Goal: Information Seeking & Learning: Check status

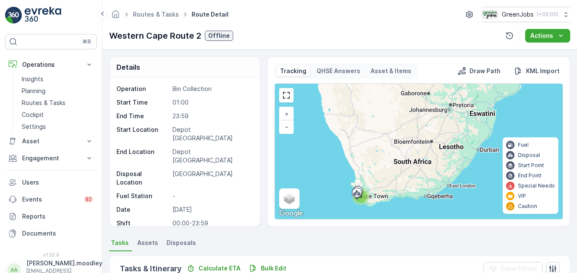
click at [271, 249] on ul "Tasks Assets Disposals" at bounding box center [339, 244] width 461 height 14
drag, startPoint x: 414, startPoint y: 266, endPoint x: 415, endPoint y: 261, distance: 6.2
click at [414, 266] on div "Tasks & Itinerary Calculate ETA Bulk Edit Clear Filters" at bounding box center [340, 268] width 460 height 25
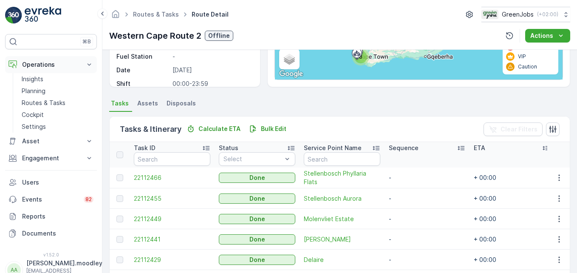
scroll to position [212, 0]
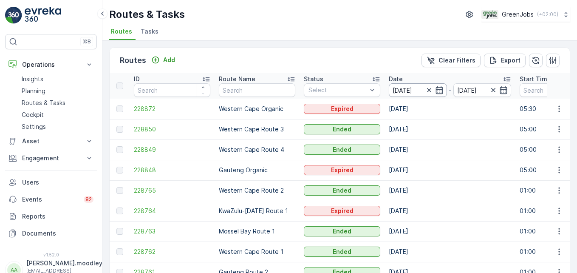
click at [400, 91] on input "07.10.2025" at bounding box center [418, 90] width 58 height 14
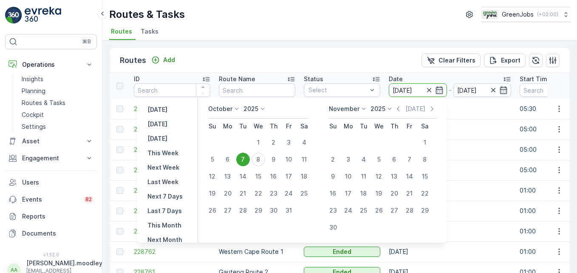
click at [246, 163] on div "7" at bounding box center [243, 160] width 14 height 14
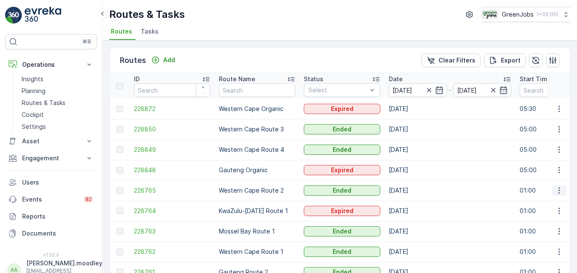
click at [558, 193] on icon "button" at bounding box center [558, 190] width 1 height 6
click at [551, 207] on span "See More Details" at bounding box center [539, 203] width 49 height 8
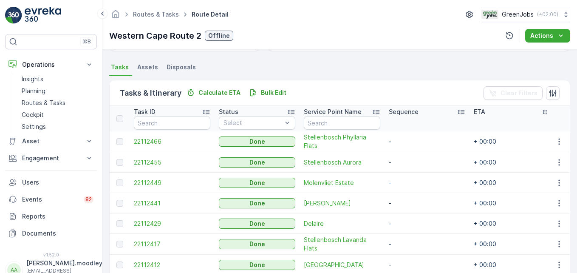
scroll to position [212, 0]
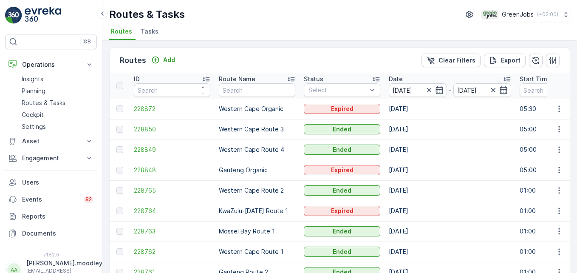
click at [403, 97] on th "Date 07.10.2025 - 07.10.2025" at bounding box center [450, 85] width 131 height 25
click at [403, 93] on input "07.10.2025" at bounding box center [418, 90] width 58 height 14
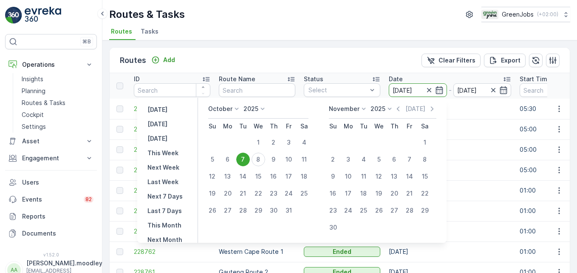
click at [402, 93] on input "07.10.2025" at bounding box center [418, 90] width 58 height 14
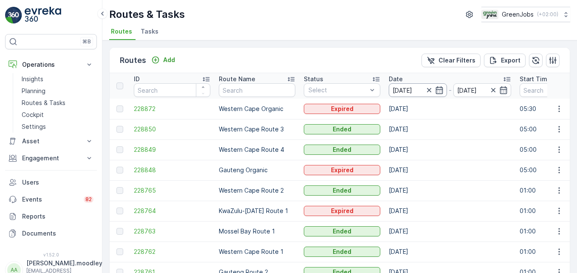
drag, startPoint x: 402, startPoint y: 93, endPoint x: 407, endPoint y: 96, distance: 4.8
click at [407, 90] on input "07.10.2025" at bounding box center [418, 90] width 58 height 14
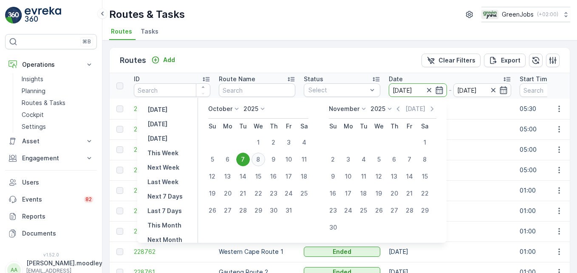
click at [265, 164] on div "8" at bounding box center [259, 160] width 14 height 14
type input "08.10.2025"
click at [265, 164] on div "8" at bounding box center [259, 160] width 14 height 14
type input "08.10.2025"
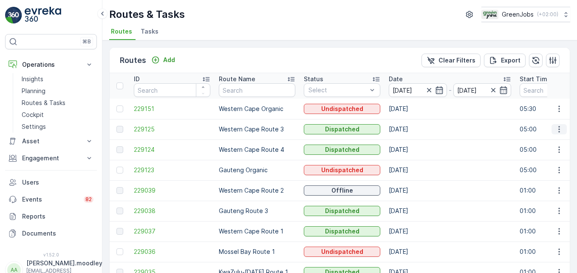
click at [560, 131] on icon "button" at bounding box center [559, 129] width 8 height 8
click at [555, 146] on div "See More Details" at bounding box center [543, 142] width 65 height 12
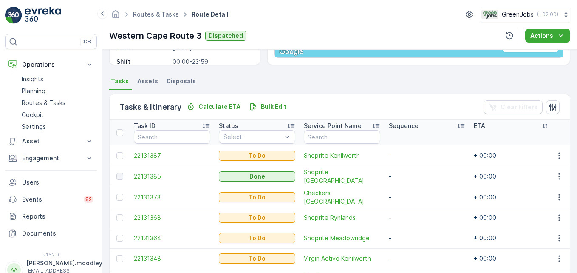
scroll to position [25, 0]
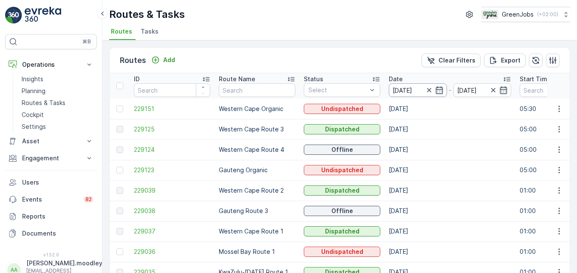
click at [404, 93] on input "08.10.2025" at bounding box center [418, 90] width 58 height 14
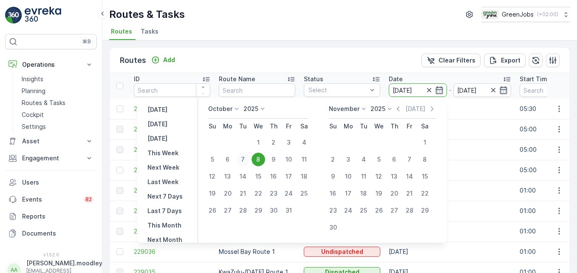
click at [248, 166] on div "7" at bounding box center [243, 160] width 14 height 14
type input "07.10.2025"
click at [248, 166] on div "7" at bounding box center [243, 160] width 14 height 14
type input "07.10.2025"
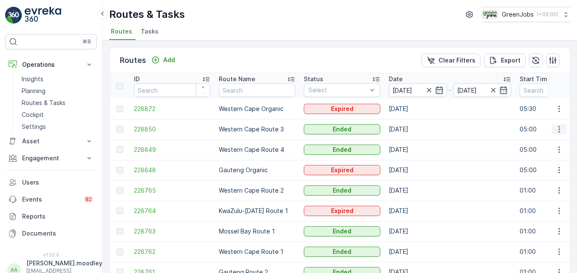
click at [561, 132] on button "button" at bounding box center [559, 129] width 15 height 10
click at [470, 187] on td "07.10.2025" at bounding box center [450, 190] width 131 height 20
click at [559, 151] on icon "button" at bounding box center [559, 149] width 8 height 8
click at [541, 167] on div "See More Details" at bounding box center [543, 162] width 65 height 12
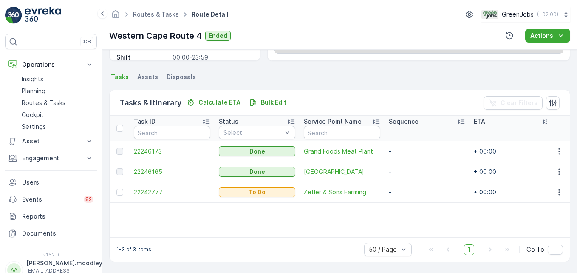
scroll to position [166, 0]
click at [555, 153] on icon "button" at bounding box center [559, 151] width 8 height 8
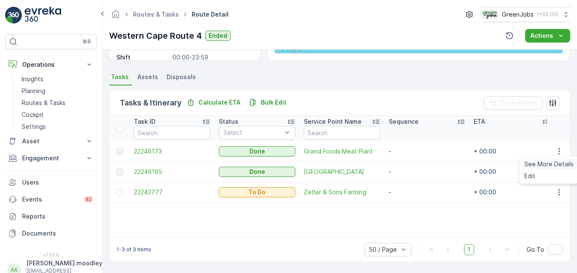
click at [552, 168] on div "See More Details" at bounding box center [549, 164] width 56 height 12
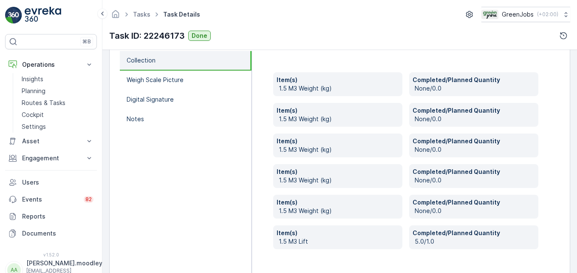
scroll to position [277, 0]
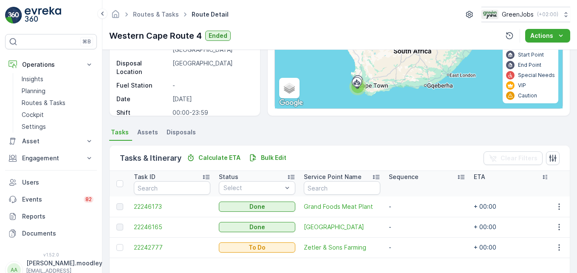
scroll to position [166, 0]
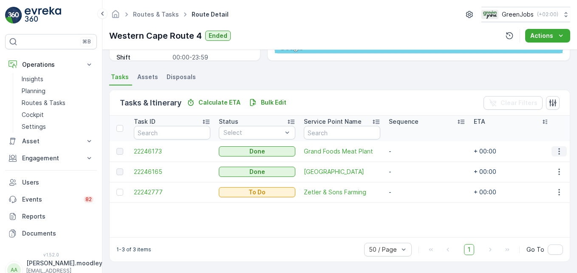
click at [558, 154] on icon "button" at bounding box center [559, 151] width 8 height 8
click at [552, 167] on span "See More Details" at bounding box center [548, 164] width 49 height 8
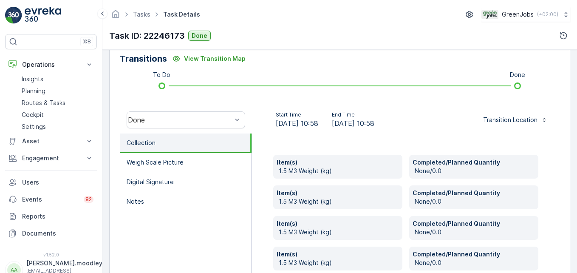
scroll to position [297, 0]
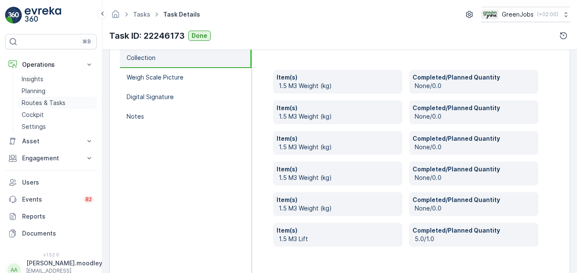
click at [51, 107] on p "Routes & Tasks" at bounding box center [44, 103] width 44 height 8
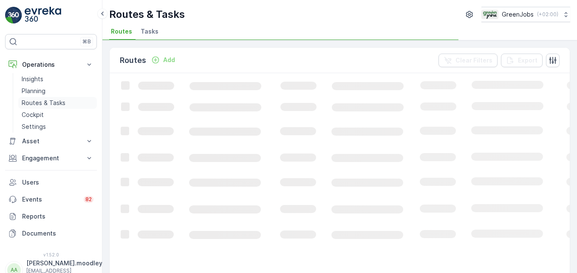
click at [51, 107] on p "Routes & Tasks" at bounding box center [44, 103] width 44 height 8
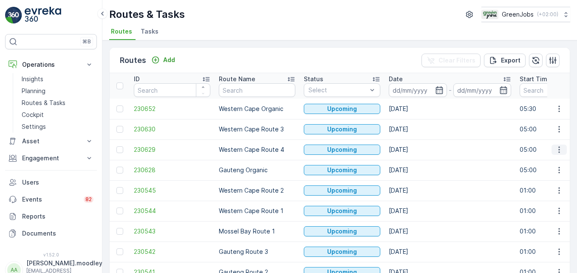
click at [555, 153] on icon "button" at bounding box center [559, 149] width 8 height 8
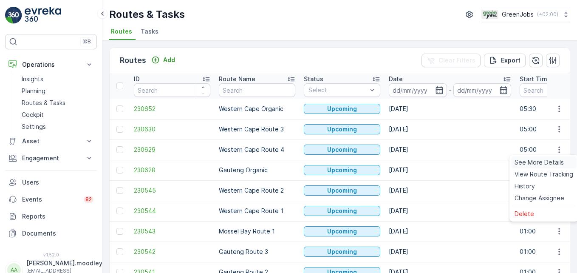
click at [551, 167] on div "See More Details" at bounding box center [543, 162] width 65 height 12
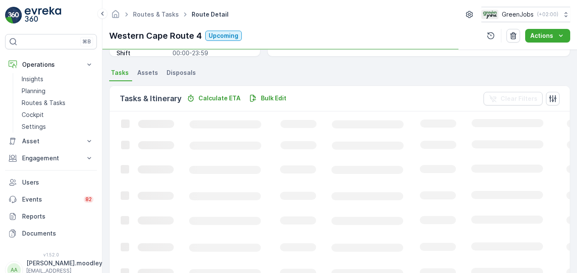
scroll to position [166, 0]
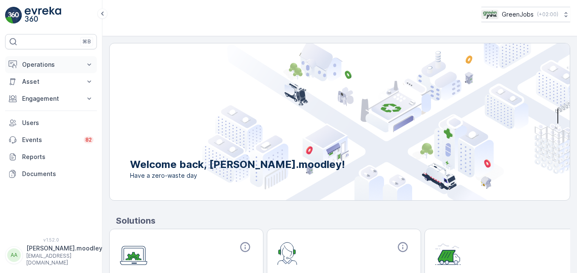
click at [91, 63] on icon at bounding box center [89, 64] width 8 height 8
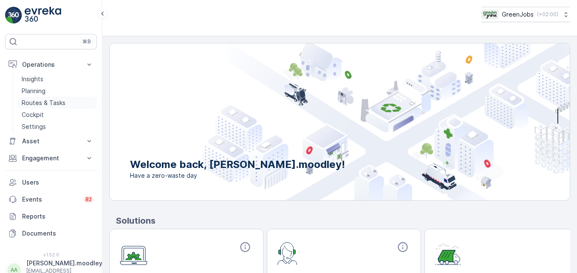
click at [60, 103] on p "Routes & Tasks" at bounding box center [44, 103] width 44 height 8
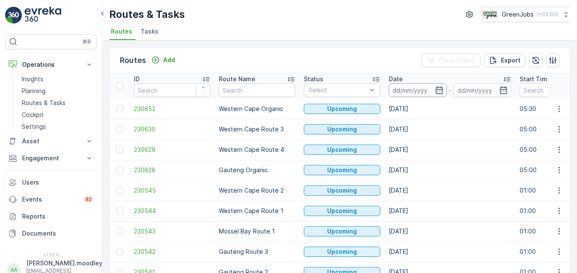
click at [404, 90] on input at bounding box center [418, 90] width 58 height 14
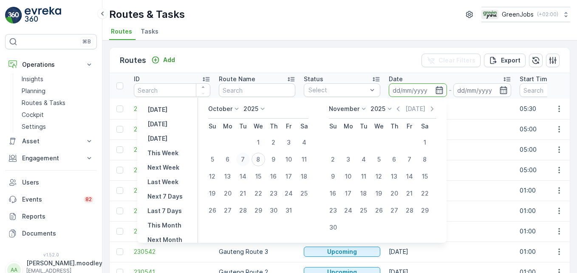
click at [250, 159] on div "7" at bounding box center [243, 160] width 14 height 14
type input "07.10.2025"
click at [248, 157] on div "7" at bounding box center [243, 160] width 14 height 14
type input "07.10.2025"
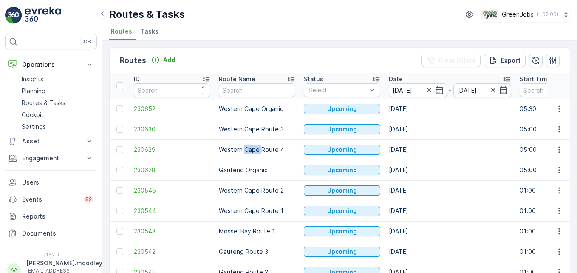
click at [248, 157] on td "Western Cape Route 4" at bounding box center [257, 149] width 85 height 20
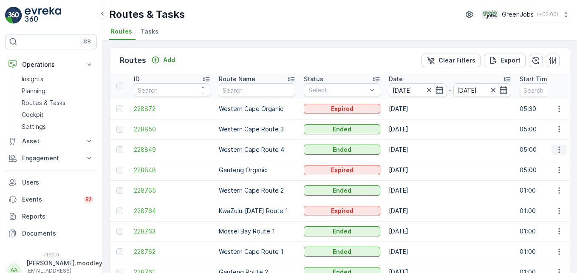
click at [413, 149] on icon "button" at bounding box center [559, 149] width 8 height 8
click at [413, 158] on div "See More Details" at bounding box center [543, 162] width 65 height 12
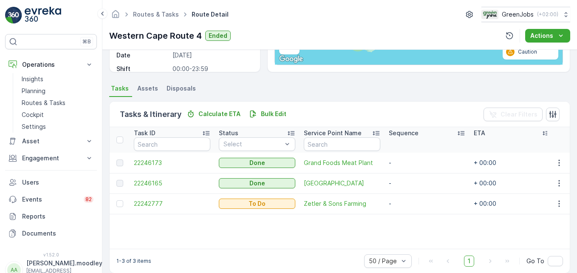
scroll to position [166, 0]
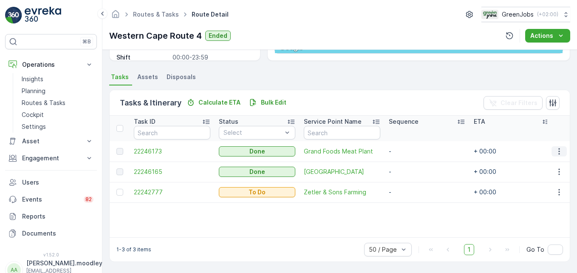
click at [413, 150] on icon "button" at bounding box center [559, 151] width 8 height 8
click at [413, 165] on span "See More Details" at bounding box center [548, 164] width 49 height 8
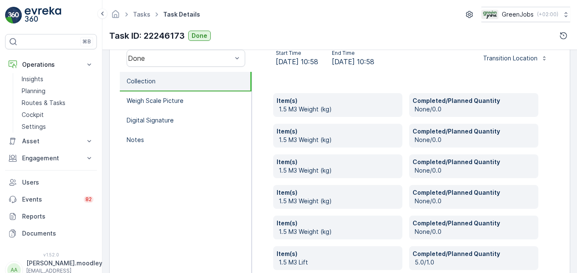
scroll to position [297, 0]
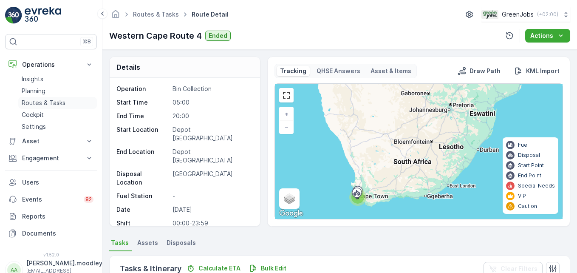
click at [48, 103] on p "Routes & Tasks" at bounding box center [44, 103] width 44 height 8
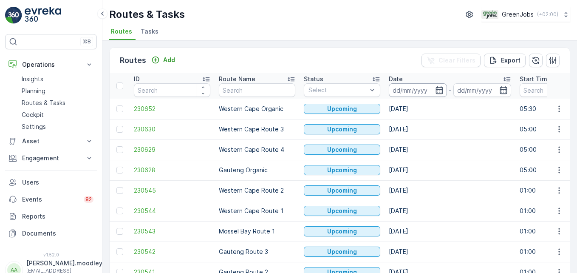
click at [400, 87] on input at bounding box center [418, 90] width 58 height 14
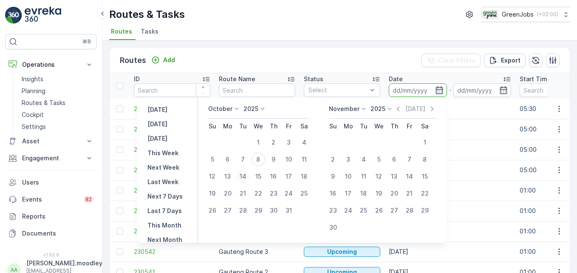
click at [247, 173] on div "14" at bounding box center [243, 177] width 14 height 14
type input "[DATE]"
click at [247, 173] on div "14" at bounding box center [243, 177] width 14 height 14
type input "[DATE]"
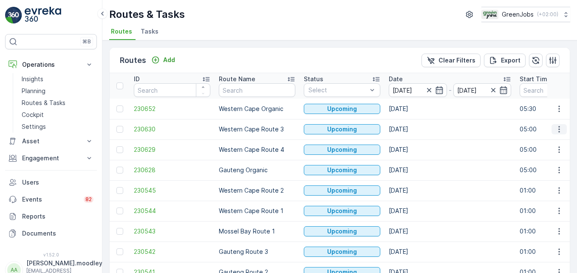
click at [413, 129] on icon "button" at bounding box center [558, 129] width 1 height 6
click at [413, 142] on span "See More Details" at bounding box center [539, 142] width 49 height 8
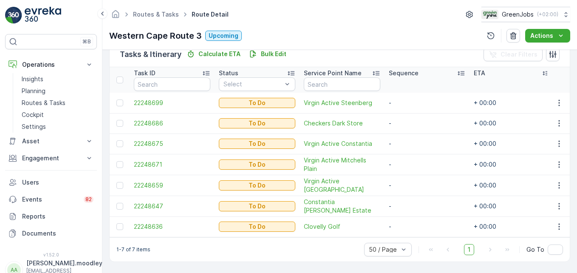
scroll to position [218, 0]
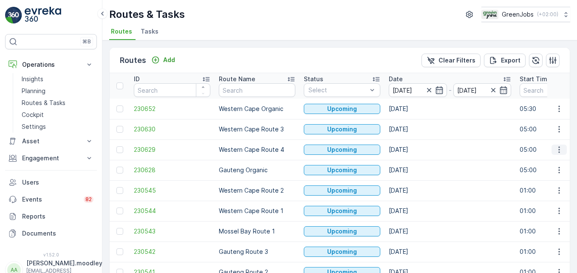
click at [413, 149] on icon "button" at bounding box center [559, 149] width 8 height 8
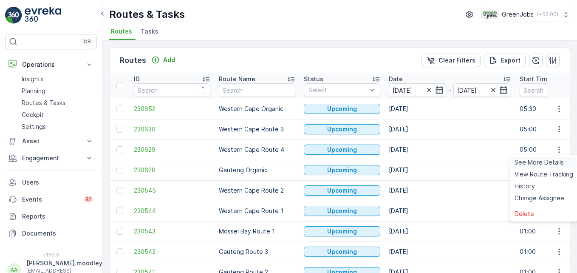
click at [413, 160] on span "See More Details" at bounding box center [539, 162] width 49 height 8
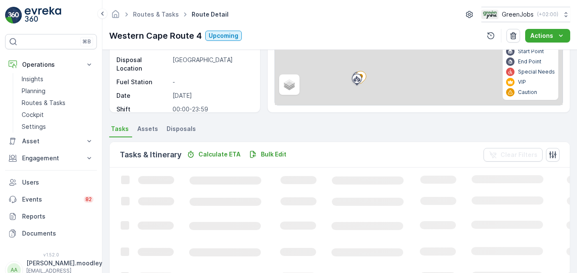
scroll to position [127, 0]
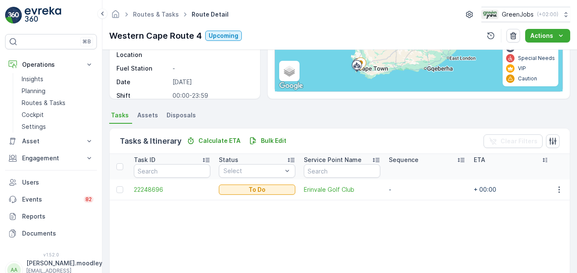
click at [316, 244] on div "Task ID Status Select Service Point Name Sequence ETA Task Duration Time Window…" at bounding box center [340, 215] width 460 height 122
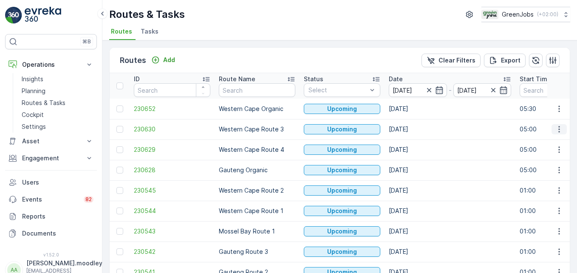
click at [413, 129] on icon "button" at bounding box center [559, 129] width 8 height 8
click at [413, 142] on span "See More Details" at bounding box center [539, 142] width 49 height 8
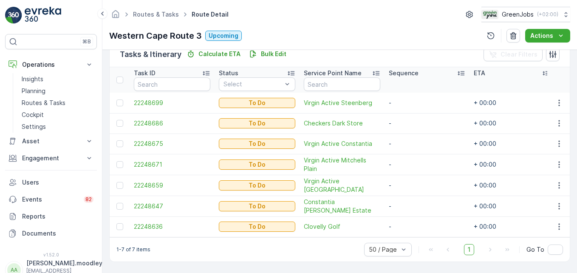
scroll to position [218, 0]
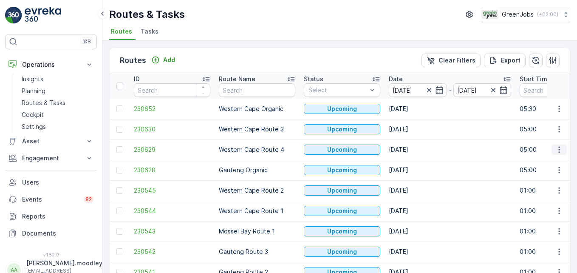
click at [413, 149] on icon "button" at bounding box center [559, 149] width 8 height 8
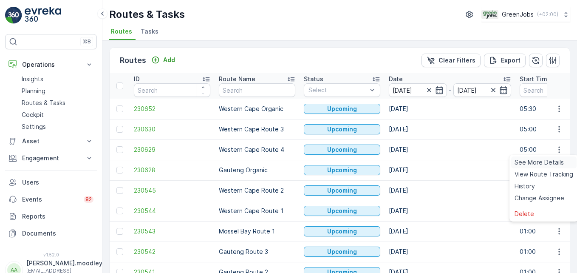
click at [413, 161] on span "See More Details" at bounding box center [539, 162] width 49 height 8
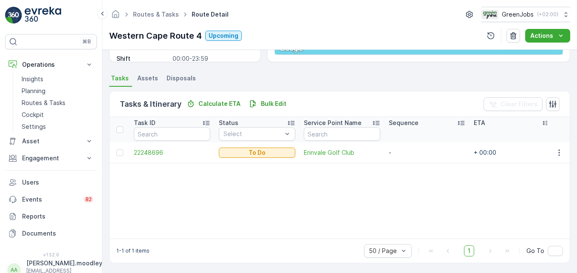
scroll to position [166, 0]
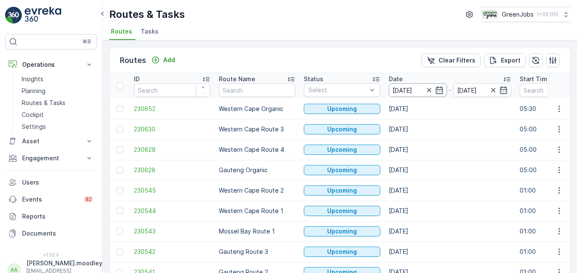
click at [408, 89] on input "[DATE]" at bounding box center [418, 90] width 58 height 14
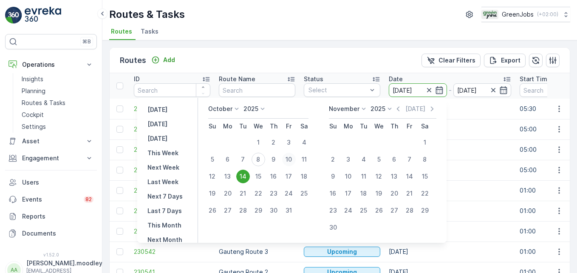
click at [292, 158] on div "10" at bounding box center [289, 160] width 14 height 14
type input "[DATE]"
click at [292, 158] on div "10" at bounding box center [289, 160] width 14 height 14
type input "[DATE]"
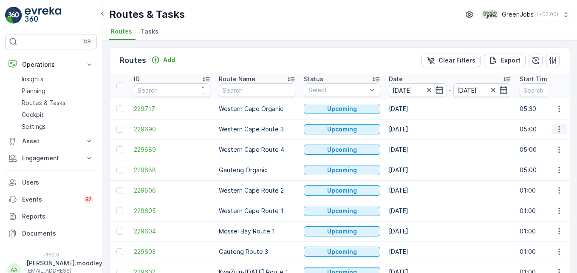
click at [413, 132] on icon "button" at bounding box center [559, 129] width 8 height 8
click at [413, 144] on span "See More Details" at bounding box center [539, 142] width 49 height 8
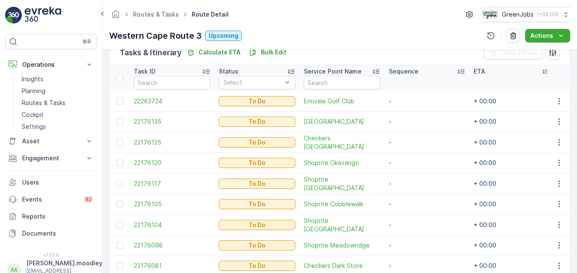
scroll to position [212, 0]
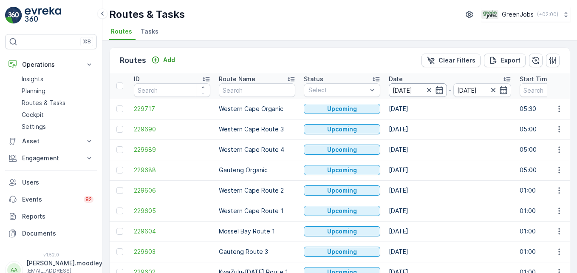
click at [405, 91] on input "[DATE]" at bounding box center [418, 90] width 58 height 14
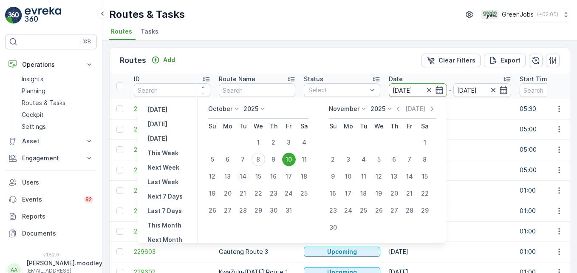
click at [250, 176] on div "14" at bounding box center [243, 177] width 14 height 14
type input "[DATE]"
click at [250, 176] on div "14" at bounding box center [243, 177] width 14 height 14
type input "[DATE]"
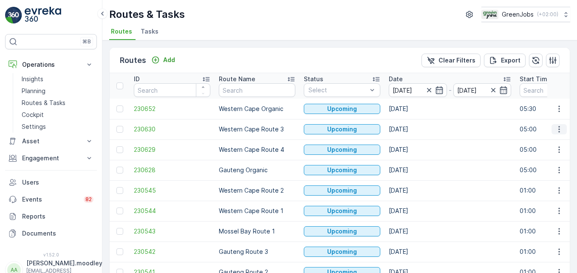
click at [413, 127] on icon "button" at bounding box center [559, 129] width 8 height 8
click at [413, 143] on span "See More Details" at bounding box center [539, 142] width 49 height 8
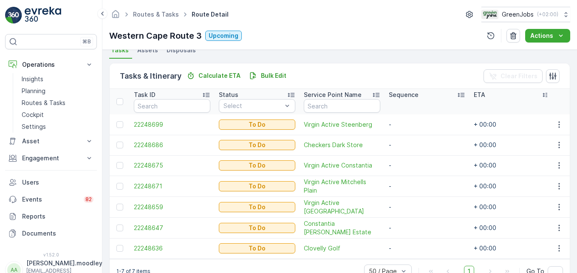
scroll to position [212, 0]
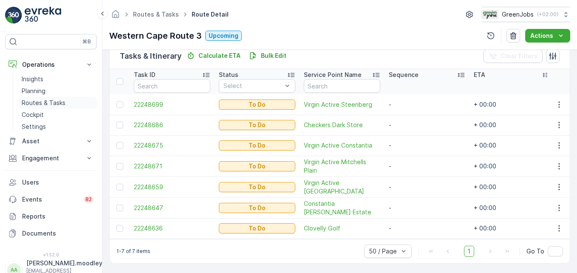
click at [39, 102] on p "Routes & Tasks" at bounding box center [44, 103] width 44 height 8
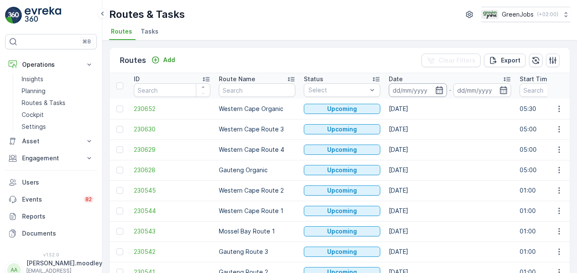
click at [400, 87] on input at bounding box center [418, 90] width 58 height 14
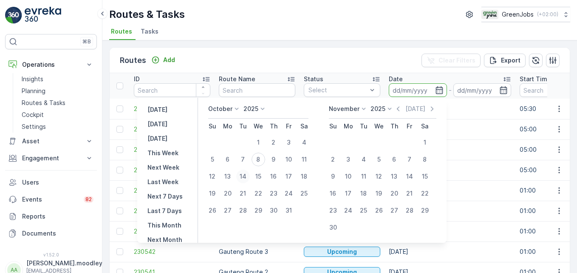
click at [248, 174] on div "14" at bounding box center [243, 177] width 14 height 14
type input "[DATE]"
click at [248, 174] on div "14" at bounding box center [243, 177] width 14 height 14
type input "[DATE]"
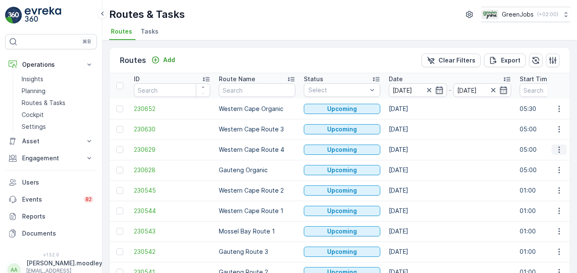
click at [413, 147] on icon "button" at bounding box center [559, 149] width 8 height 8
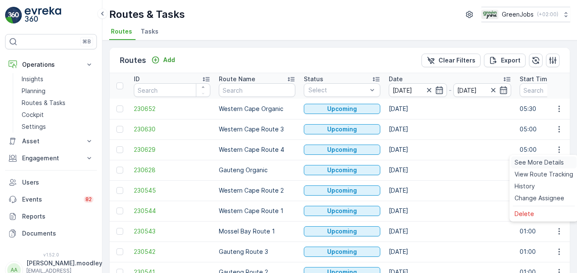
click at [413, 160] on span "See More Details" at bounding box center [539, 162] width 49 height 8
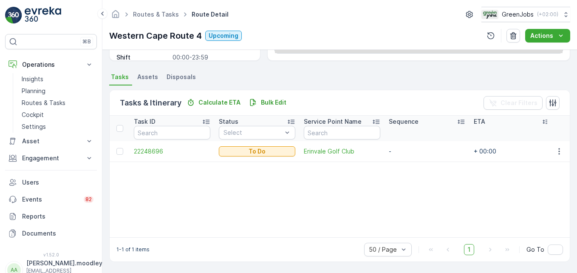
scroll to position [166, 0]
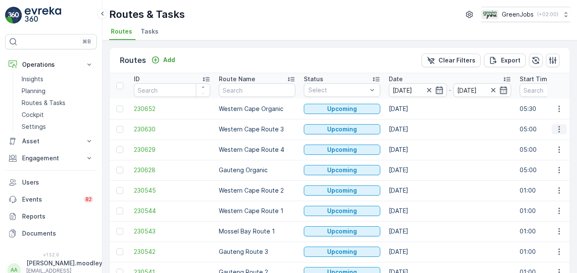
click at [413, 127] on icon "button" at bounding box center [559, 129] width 8 height 8
click at [413, 139] on span "See More Details" at bounding box center [539, 142] width 49 height 8
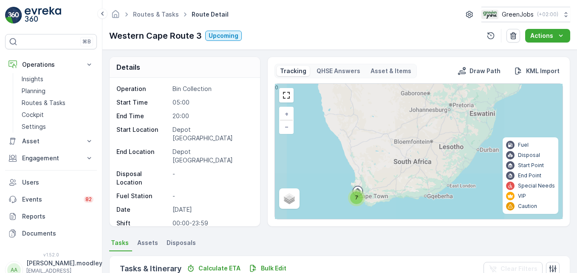
scroll to position [212, 0]
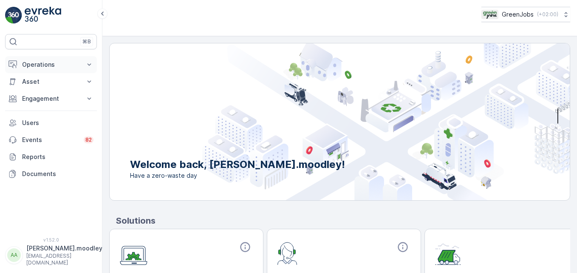
click at [91, 63] on icon at bounding box center [89, 64] width 8 height 8
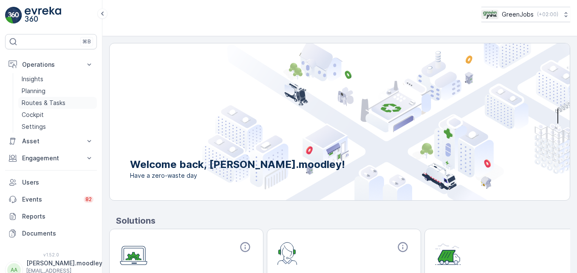
click at [47, 102] on p "Routes & Tasks" at bounding box center [44, 103] width 44 height 8
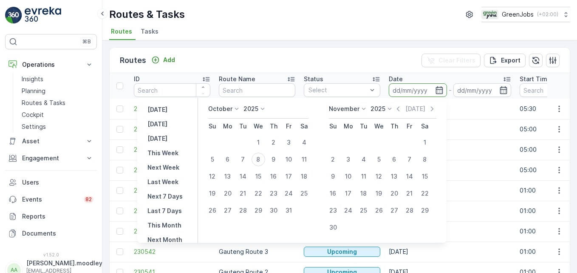
click at [396, 88] on input at bounding box center [418, 90] width 58 height 14
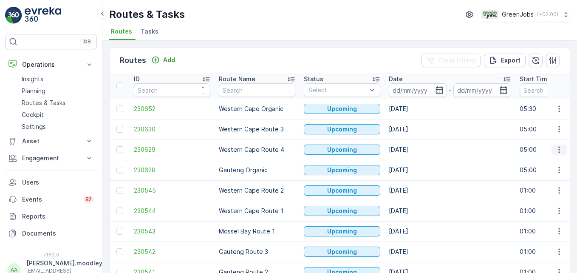
click at [413, 152] on icon "button" at bounding box center [559, 149] width 8 height 8
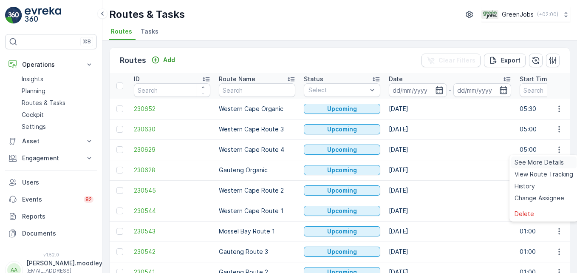
click at [413, 161] on span "See More Details" at bounding box center [539, 162] width 49 height 8
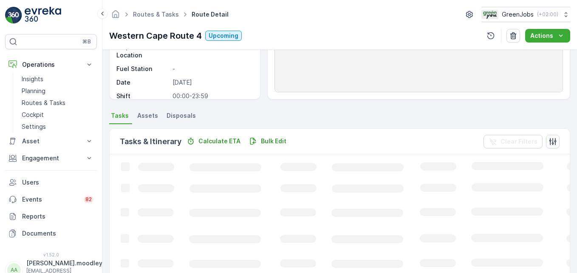
scroll to position [127, 0]
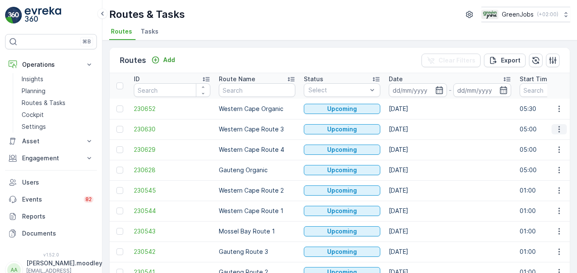
click at [413, 130] on icon "button" at bounding box center [559, 129] width 8 height 8
click at [413, 142] on span "See More Details" at bounding box center [539, 142] width 49 height 8
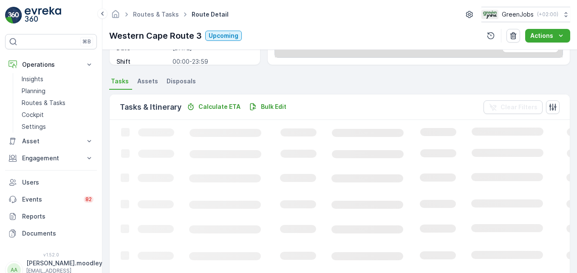
scroll to position [212, 0]
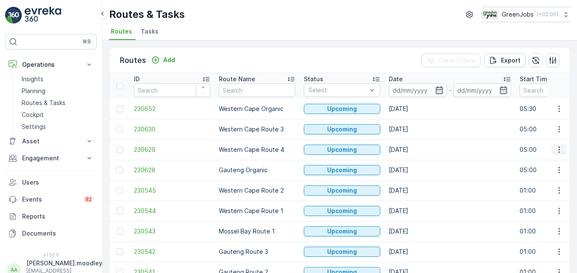
click at [413, 150] on icon "button" at bounding box center [559, 149] width 8 height 8
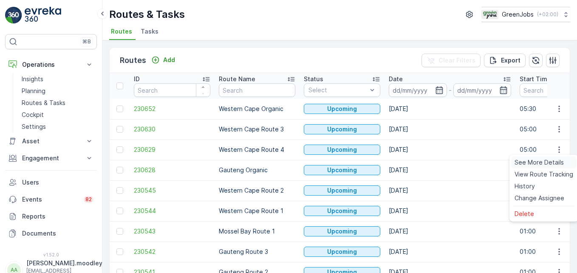
click at [413, 162] on span "See More Details" at bounding box center [539, 162] width 49 height 8
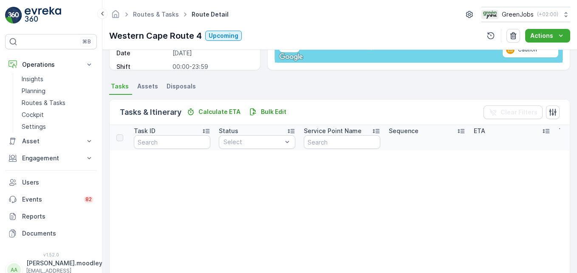
scroll to position [170, 0]
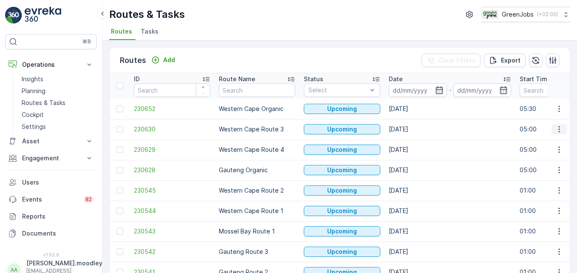
click at [413, 129] on icon "button" at bounding box center [559, 129] width 8 height 8
click at [413, 142] on span "See More Details" at bounding box center [539, 142] width 49 height 8
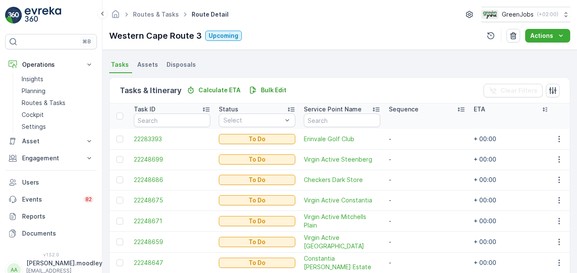
scroll to position [153, 0]
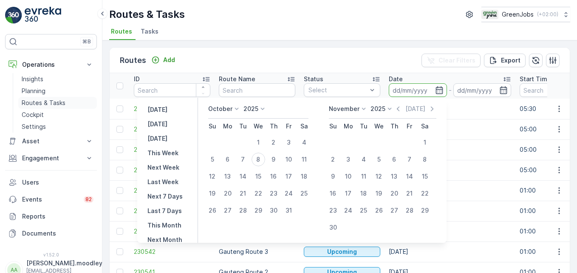
click at [42, 102] on p "Routes & Tasks" at bounding box center [44, 103] width 44 height 8
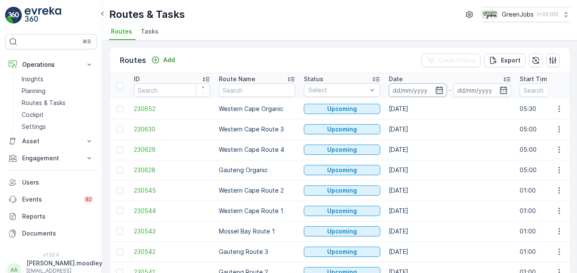
click at [404, 89] on input at bounding box center [418, 90] width 58 height 14
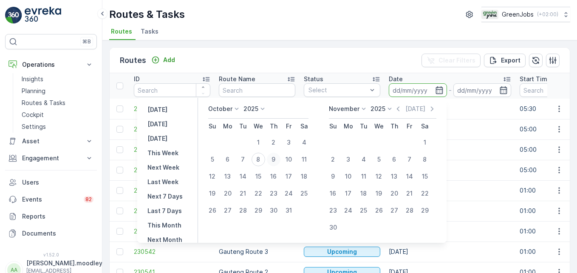
click at [276, 157] on div "9" at bounding box center [274, 160] width 14 height 14
type input "[DATE]"
click at [276, 157] on div "9" at bounding box center [274, 160] width 14 height 14
type input "[DATE]"
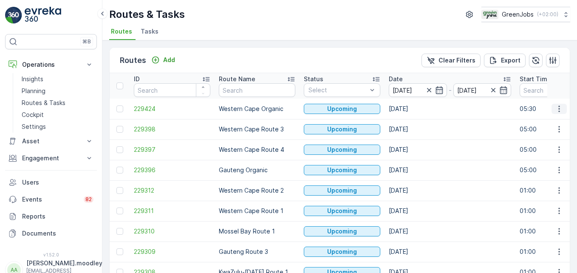
click at [413, 110] on icon "button" at bounding box center [559, 109] width 8 height 8
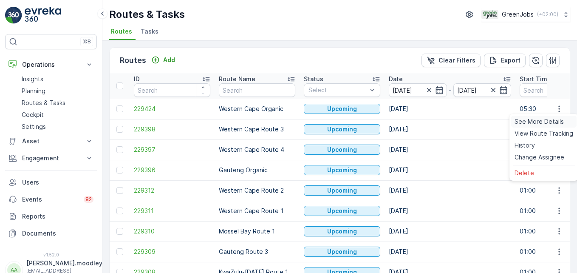
click at [413, 120] on span "See More Details" at bounding box center [539, 121] width 49 height 8
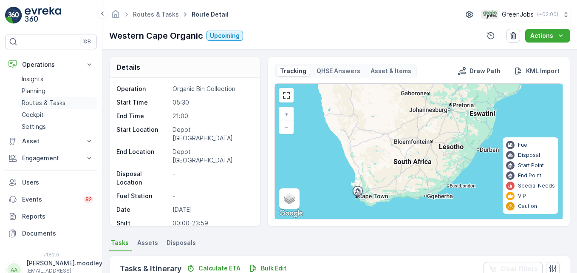
click at [41, 100] on p "Routes & Tasks" at bounding box center [44, 103] width 44 height 8
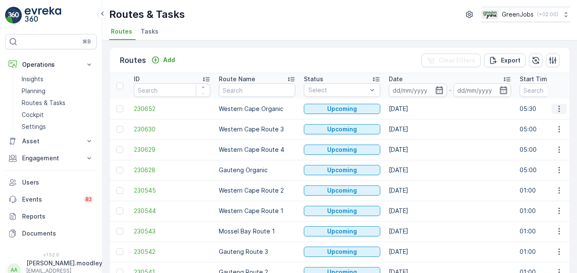
click at [413, 109] on icon "button" at bounding box center [559, 109] width 8 height 8
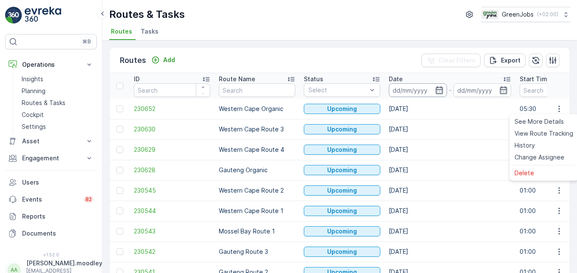
click at [402, 88] on input at bounding box center [418, 90] width 58 height 14
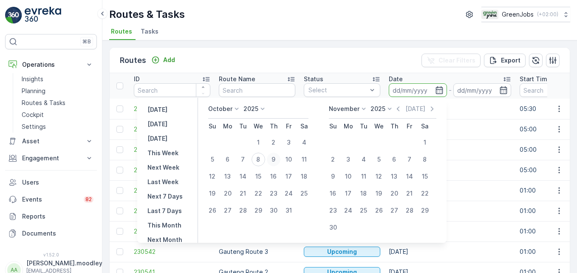
click at [280, 158] on div "9" at bounding box center [274, 160] width 14 height 14
type input "[DATE]"
click at [280, 158] on div "9" at bounding box center [274, 160] width 14 height 14
type input "[DATE]"
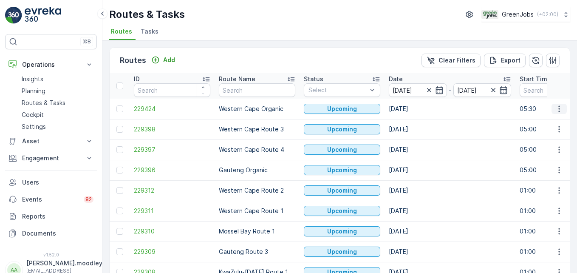
click at [413, 108] on icon "button" at bounding box center [559, 109] width 8 height 8
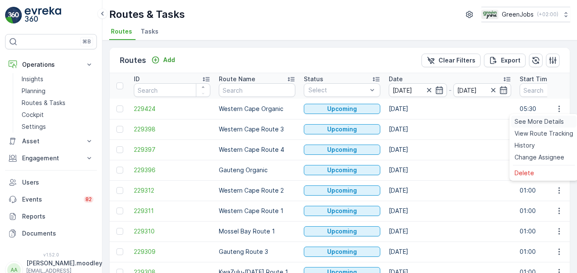
click at [413, 119] on span "See More Details" at bounding box center [539, 121] width 49 height 8
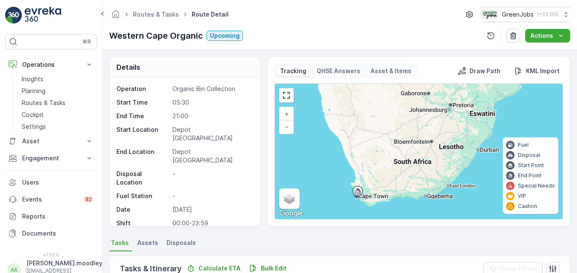
drag, startPoint x: 191, startPoint y: 212, endPoint x: 221, endPoint y: 205, distance: 31.0
click at [221, 205] on div "Operation Organic Bin Collection Start Time 05:30 End Time 21:00 Start Location…" at bounding box center [183, 182] width 135 height 194
drag, startPoint x: 221, startPoint y: 205, endPoint x: 213, endPoint y: 209, distance: 8.9
copy p "MK06FNGP"
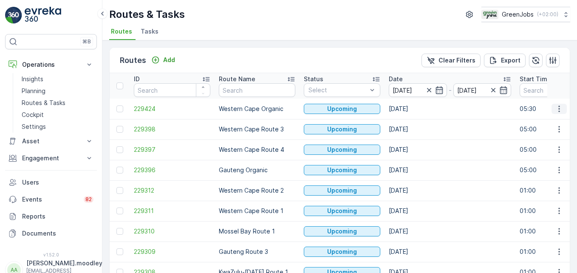
click at [413, 109] on icon "button" at bounding box center [559, 109] width 8 height 8
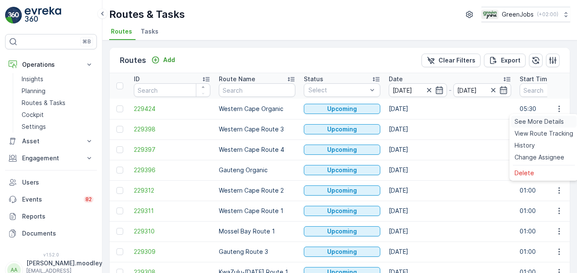
click at [413, 120] on span "See More Details" at bounding box center [539, 121] width 49 height 8
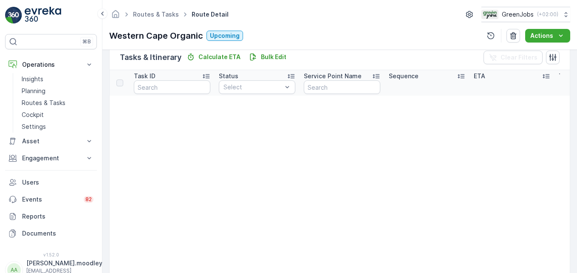
scroll to position [212, 0]
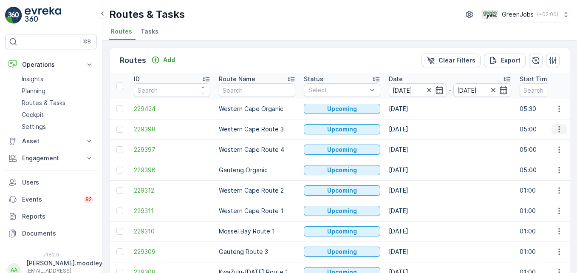
click at [413, 129] on icon "button" at bounding box center [558, 129] width 1 height 6
click at [413, 142] on span "See More Details" at bounding box center [539, 142] width 49 height 8
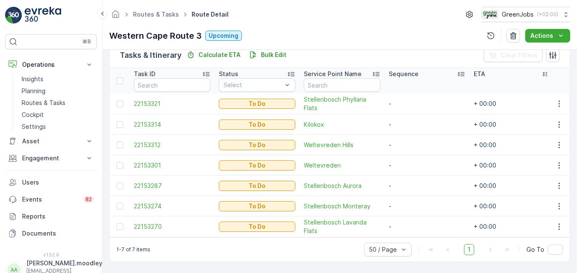
scroll to position [218, 0]
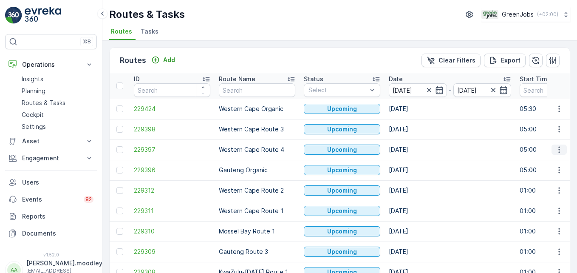
click at [413, 152] on icon "button" at bounding box center [558, 150] width 1 height 6
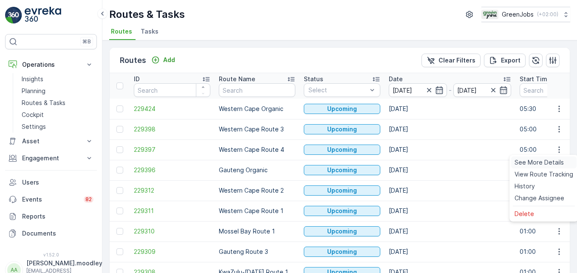
click at [413, 162] on span "See More Details" at bounding box center [539, 162] width 49 height 8
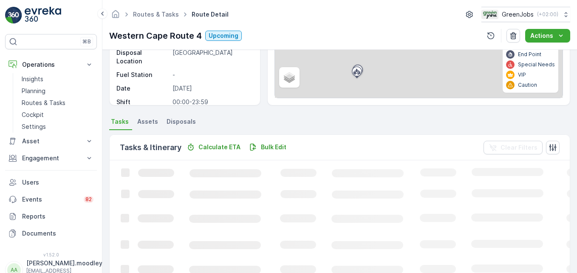
scroll to position [170, 0]
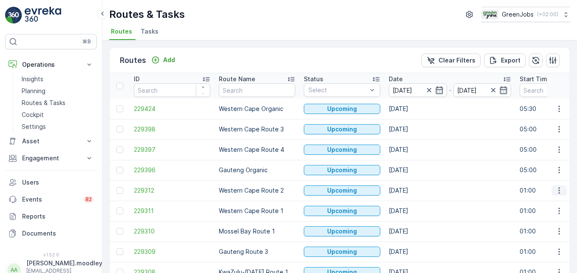
click at [413, 190] on icon "button" at bounding box center [559, 190] width 8 height 8
click at [413, 201] on span "See More Details" at bounding box center [539, 203] width 49 height 8
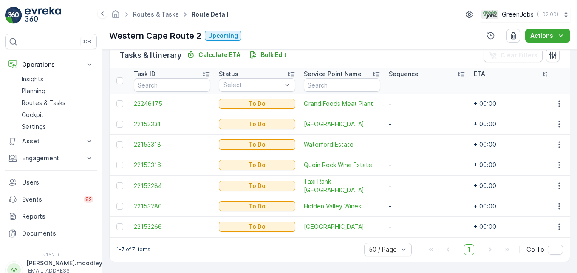
scroll to position [217, 0]
click at [413, 101] on icon "button" at bounding box center [559, 103] width 8 height 8
click at [413, 112] on span "See More Details" at bounding box center [541, 112] width 49 height 8
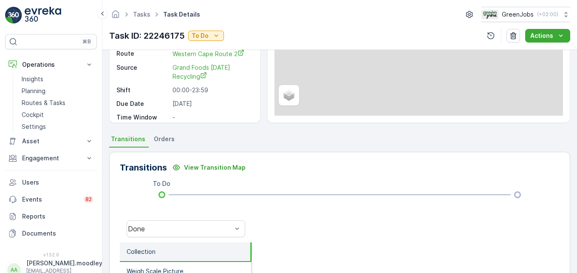
scroll to position [127, 0]
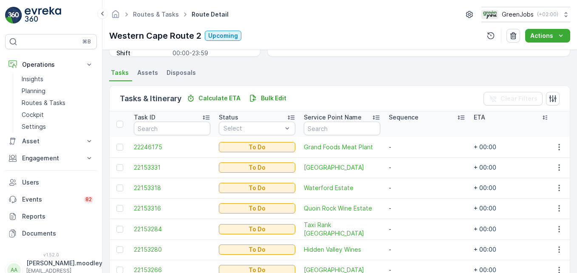
scroll to position [217, 0]
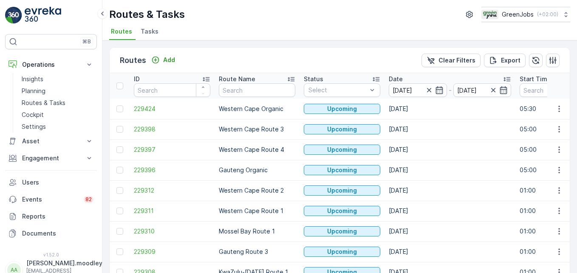
click at [190, 185] on td "229312" at bounding box center [172, 190] width 85 height 20
click at [413, 108] on icon "button" at bounding box center [559, 109] width 8 height 8
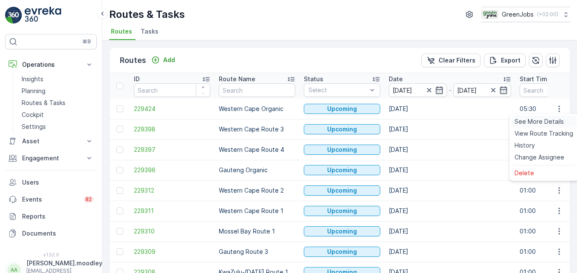
click at [413, 119] on span "See More Details" at bounding box center [539, 121] width 49 height 8
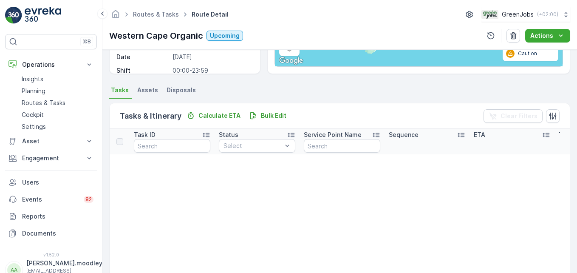
scroll to position [212, 0]
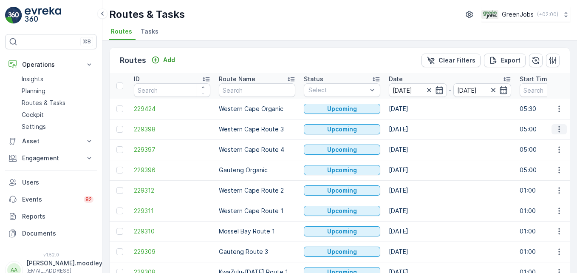
click at [413, 131] on icon "button" at bounding box center [558, 129] width 1 height 6
click at [413, 140] on span "See More Details" at bounding box center [539, 142] width 49 height 8
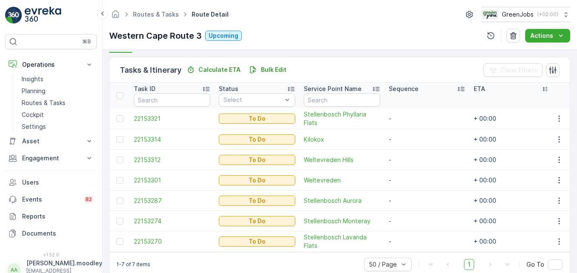
scroll to position [212, 0]
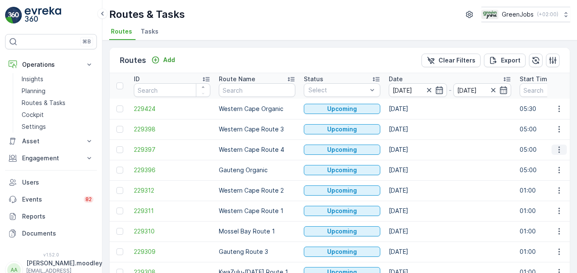
click at [413, 151] on icon "button" at bounding box center [559, 149] width 8 height 8
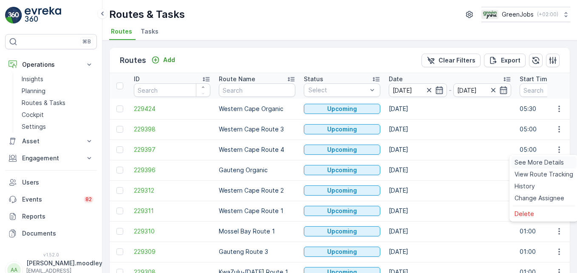
click at [413, 161] on span "See More Details" at bounding box center [539, 162] width 49 height 8
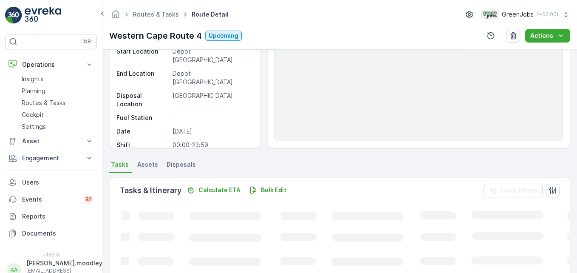
scroll to position [212, 0]
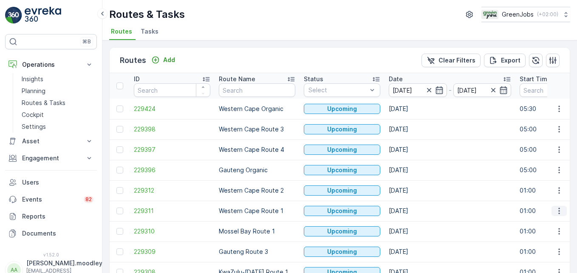
click at [413, 212] on icon "button" at bounding box center [559, 211] width 8 height 8
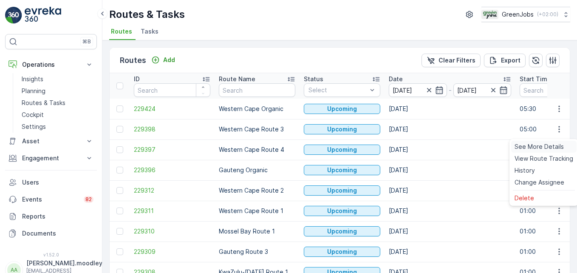
click at [413, 145] on span "See More Details" at bounding box center [539, 146] width 49 height 8
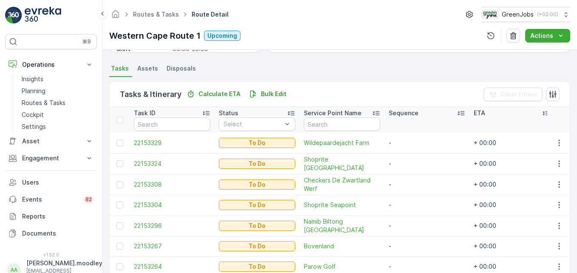
scroll to position [212, 0]
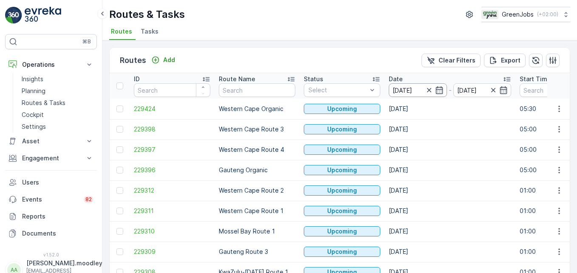
click at [397, 88] on input "[DATE]" at bounding box center [418, 90] width 58 height 14
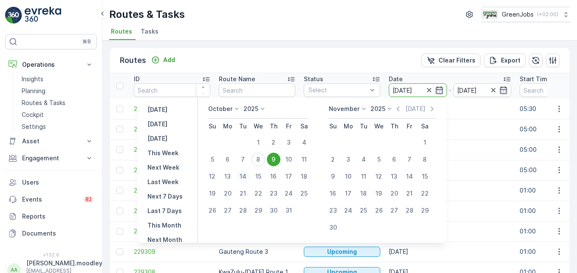
click at [247, 174] on div "14" at bounding box center [243, 177] width 14 height 14
type input "[DATE]"
click at [247, 174] on div "14" at bounding box center [243, 177] width 14 height 14
type input "[DATE]"
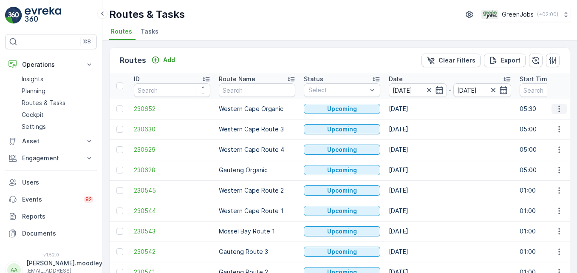
click at [413, 107] on icon "button" at bounding box center [559, 109] width 8 height 8
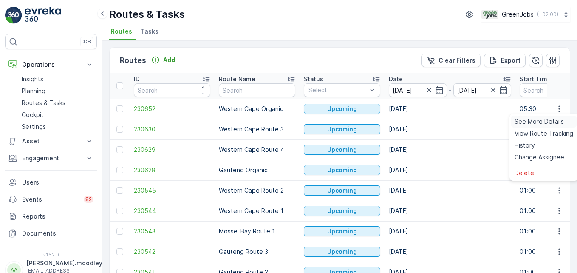
click at [413, 118] on span "See More Details" at bounding box center [539, 121] width 49 height 8
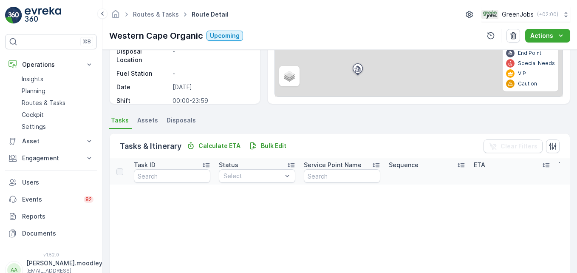
scroll to position [127, 0]
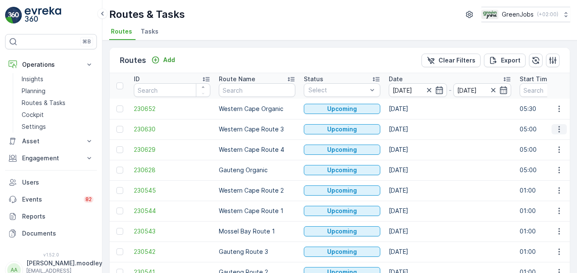
click at [413, 128] on icon "button" at bounding box center [559, 129] width 8 height 8
click at [413, 142] on span "See More Details" at bounding box center [539, 142] width 49 height 8
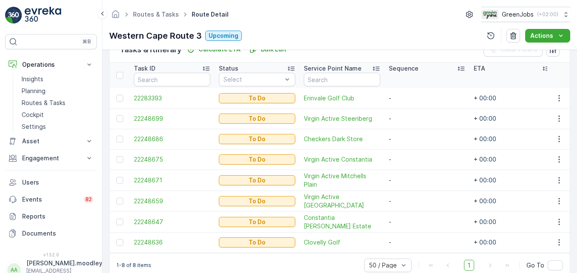
scroll to position [238, 0]
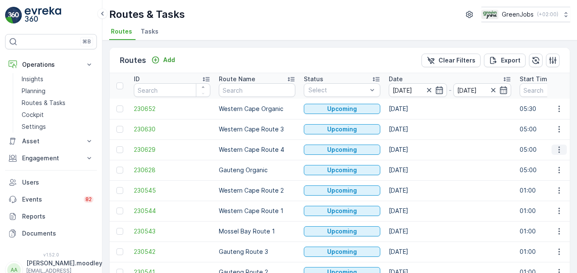
click at [413, 152] on icon "button" at bounding box center [559, 149] width 8 height 8
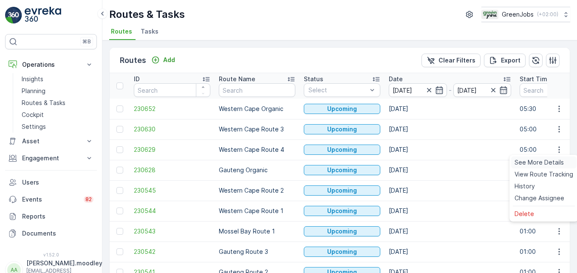
click at [413, 163] on span "See More Details" at bounding box center [539, 162] width 49 height 8
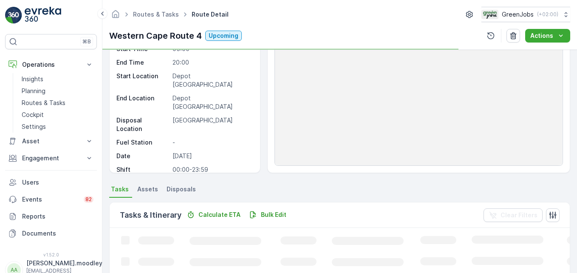
scroll to position [170, 0]
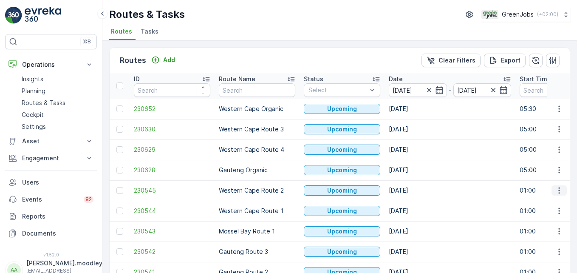
click at [413, 189] on icon "button" at bounding box center [559, 190] width 8 height 8
click at [413, 202] on span "See More Details" at bounding box center [539, 203] width 49 height 8
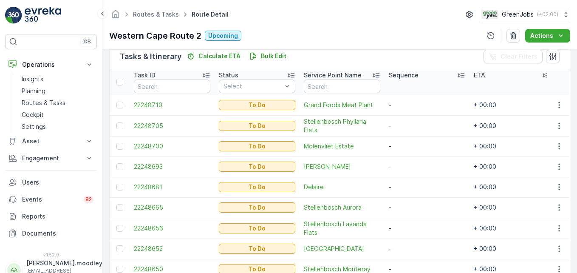
scroll to position [212, 0]
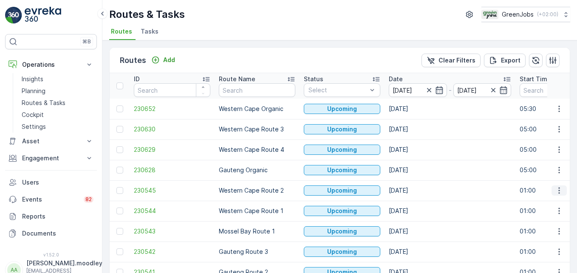
click at [413, 192] on icon "button" at bounding box center [559, 190] width 8 height 8
click at [413, 204] on span "See More Details" at bounding box center [539, 203] width 49 height 8
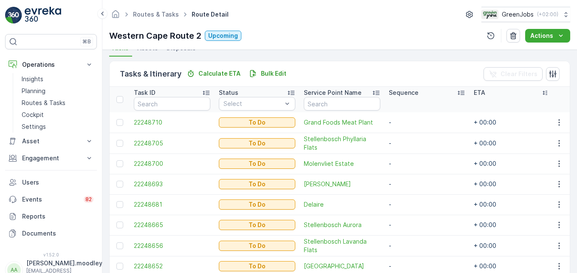
scroll to position [170, 0]
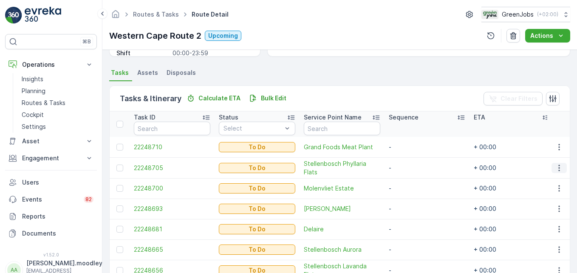
click at [413, 170] on icon "button" at bounding box center [559, 168] width 8 height 8
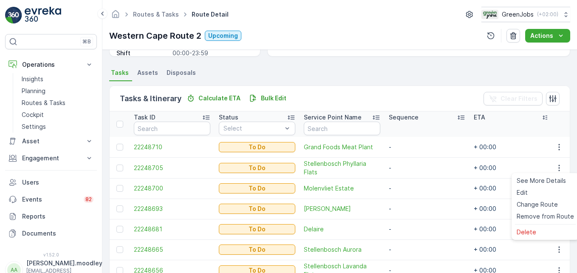
click at [413, 196] on td "-" at bounding box center [427, 188] width 85 height 20
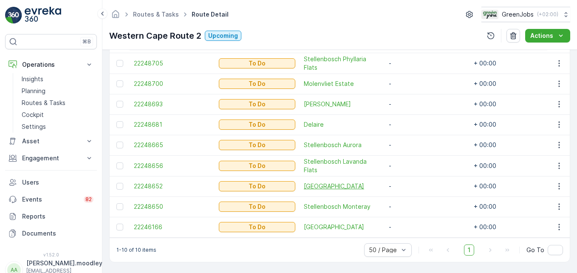
scroll to position [279, 0]
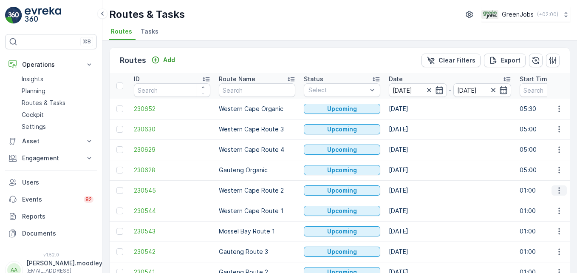
click at [413, 189] on icon "button" at bounding box center [559, 190] width 8 height 8
click at [413, 205] on span "See More Details" at bounding box center [539, 203] width 49 height 8
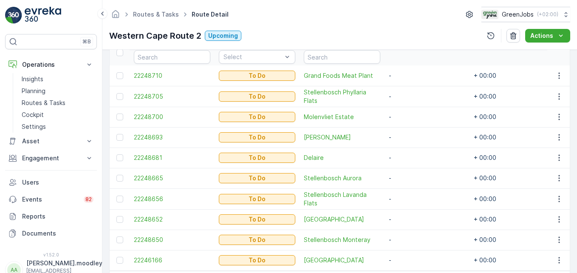
scroll to position [255, 0]
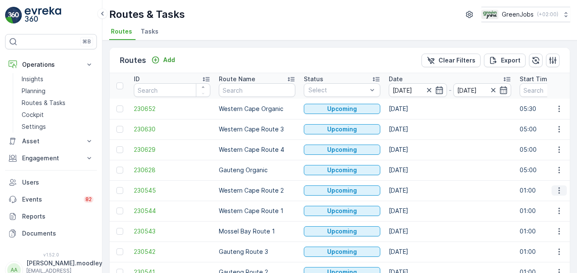
click at [413, 190] on icon "button" at bounding box center [559, 190] width 8 height 8
click at [413, 202] on span "See More Details" at bounding box center [539, 203] width 49 height 8
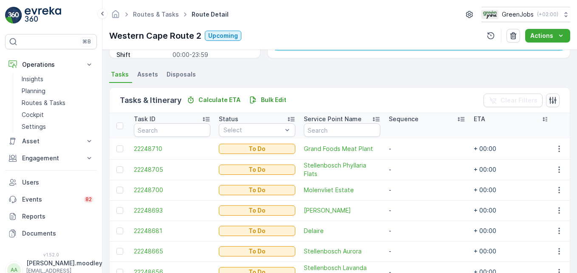
scroll to position [127, 0]
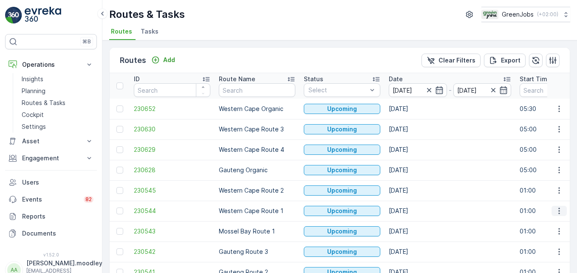
click at [413, 212] on icon "button" at bounding box center [559, 211] width 8 height 8
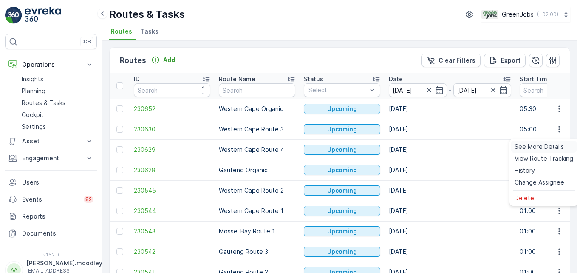
click at [413, 143] on span "See More Details" at bounding box center [539, 146] width 49 height 8
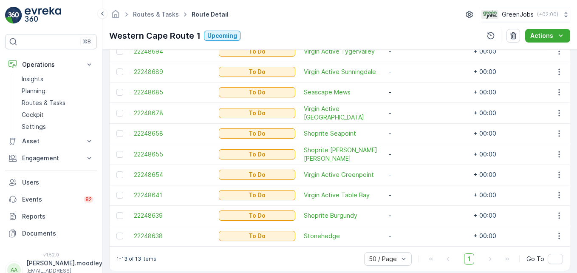
scroll to position [340, 0]
